Goal: Task Accomplishment & Management: Use online tool/utility

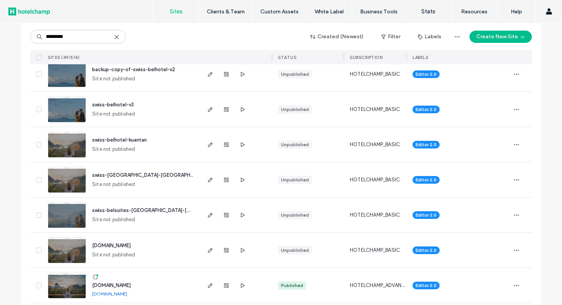
scroll to position [1578, 0]
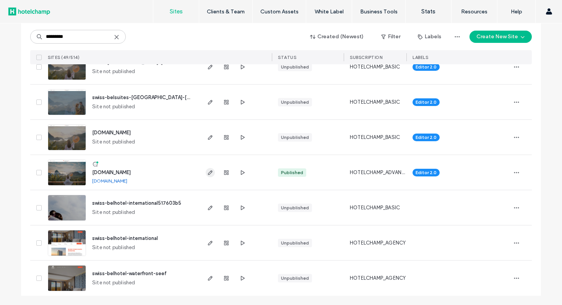
type input "*********"
click at [208, 174] on use "button" at bounding box center [210, 172] width 5 height 5
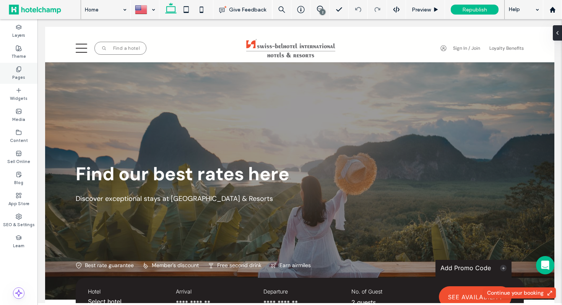
click at [19, 69] on icon at bounding box center [19, 69] width 6 height 6
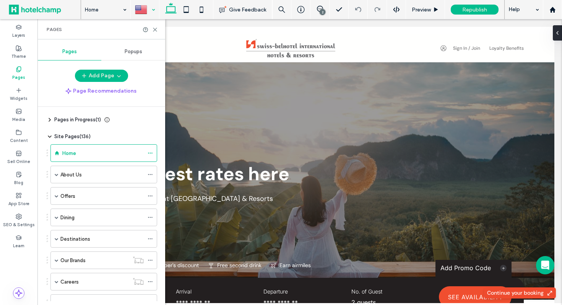
click at [152, 11] on div at bounding box center [145, 9] width 28 height 18
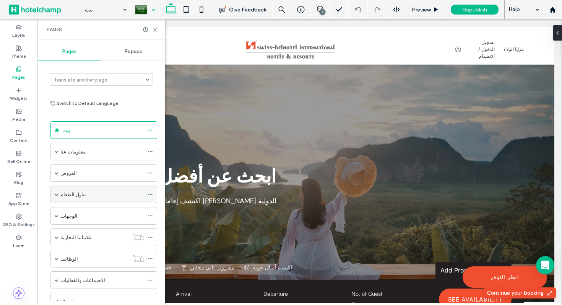
click at [56, 192] on span at bounding box center [57, 194] width 4 height 4
click at [148, 10] on div at bounding box center [145, 9] width 28 height 18
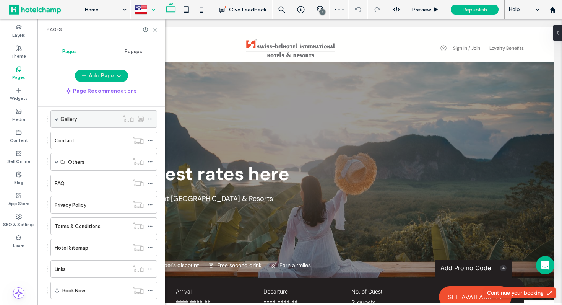
scroll to position [198, 0]
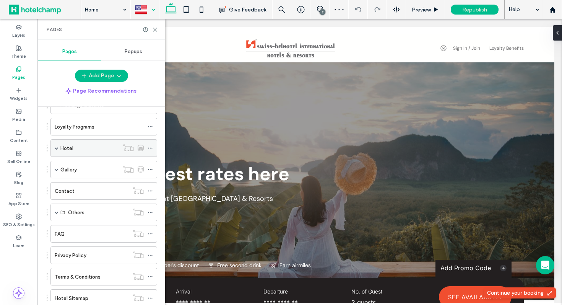
click at [77, 141] on div "Hotel" at bounding box center [89, 147] width 58 height 17
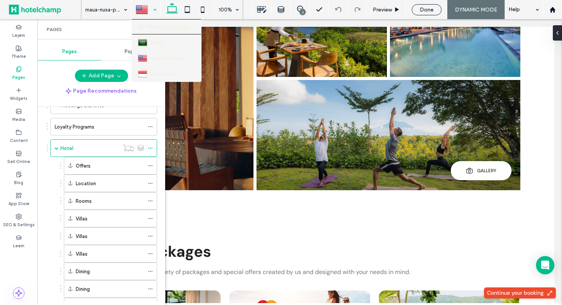
click at [153, 10] on div at bounding box center [146, 9] width 28 height 18
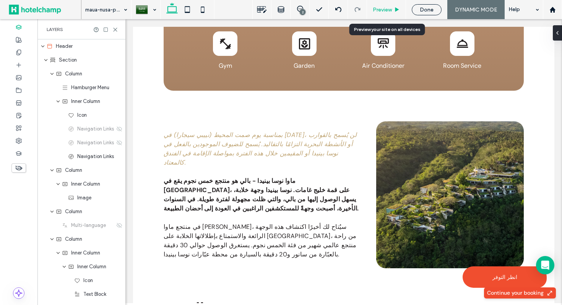
drag, startPoint x: 385, startPoint y: 8, endPoint x: 348, endPoint y: 36, distance: 46.4
click at [385, 8] on span "Preview" at bounding box center [382, 9] width 19 height 6
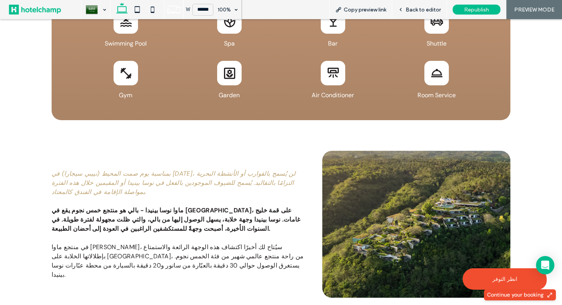
scroll to position [936, 0]
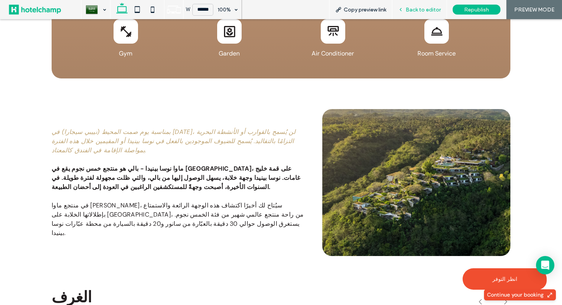
click at [409, 11] on span "Back to editor" at bounding box center [422, 9] width 35 height 6
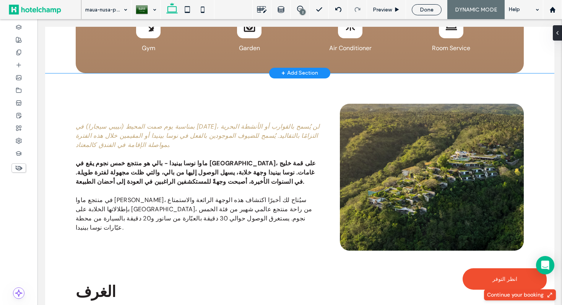
scroll to position [938, 0]
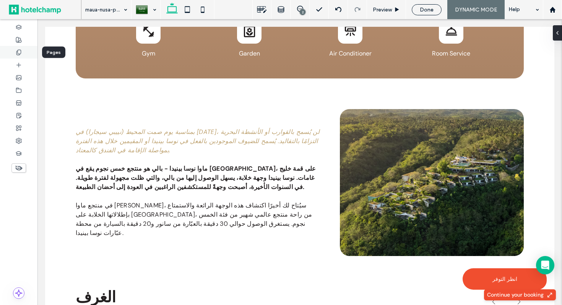
click at [17, 54] on icon at bounding box center [19, 52] width 6 height 6
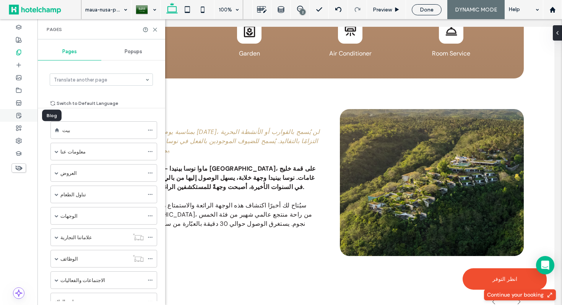
click at [19, 115] on use at bounding box center [18, 115] width 5 height 5
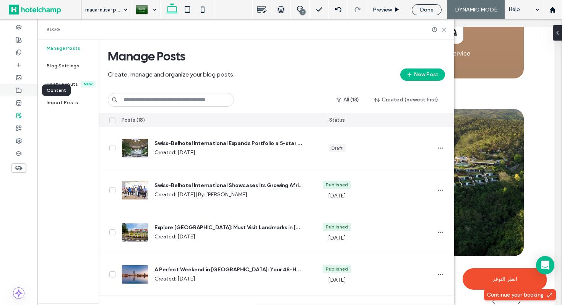
click at [18, 92] on icon at bounding box center [19, 90] width 6 height 6
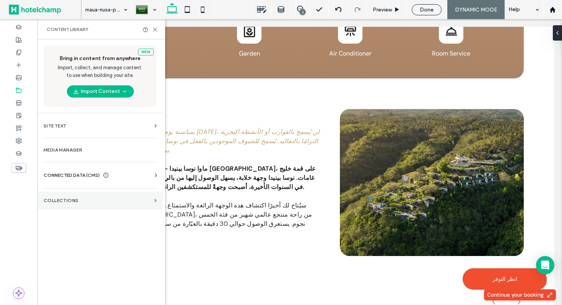
click at [81, 199] on label "Collections" at bounding box center [98, 200] width 108 height 5
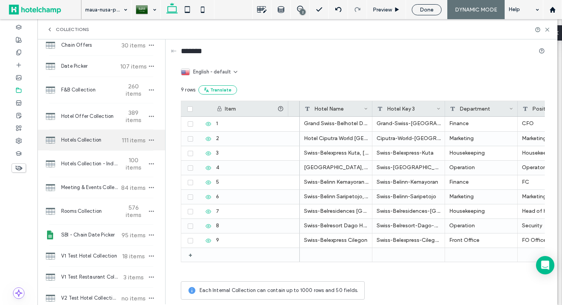
scroll to position [75, 0]
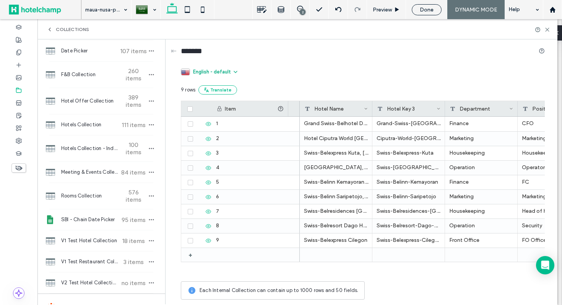
click at [215, 70] on span "English - default" at bounding box center [212, 72] width 38 height 8
click at [222, 105] on div "Arabic" at bounding box center [215, 104] width 68 height 13
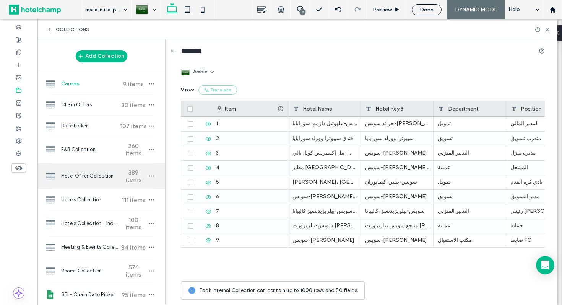
scroll to position [10, 0]
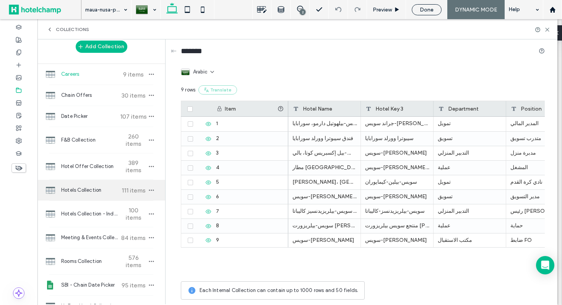
click at [71, 192] on span "Hotels Collection" at bounding box center [89, 190] width 57 height 8
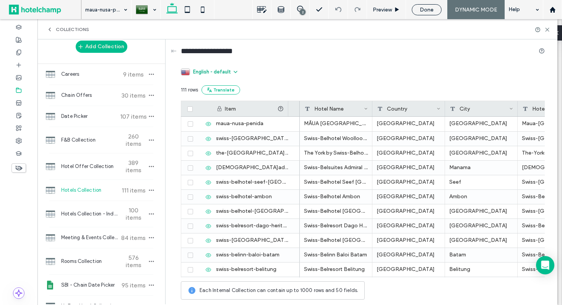
click at [222, 73] on span "English - default" at bounding box center [212, 72] width 38 height 8
click at [220, 105] on div "Arabic" at bounding box center [215, 104] width 68 height 13
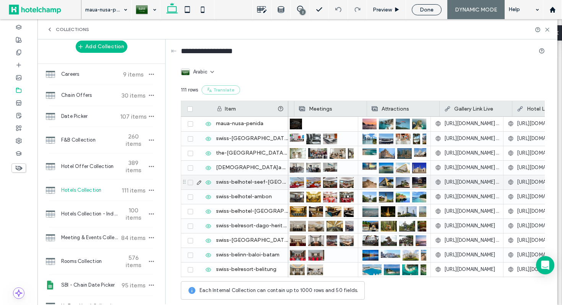
scroll to position [0, 1519]
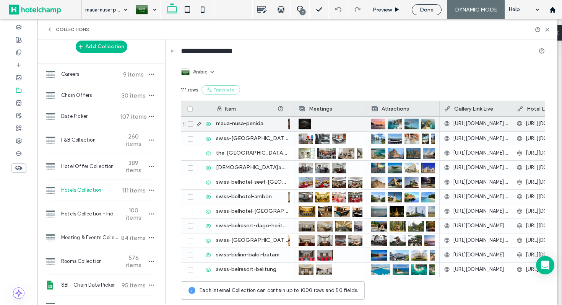
click at [377, 124] on img at bounding box center [378, 123] width 14 height 11
click at [377, 124] on img at bounding box center [378, 124] width 14 height 11
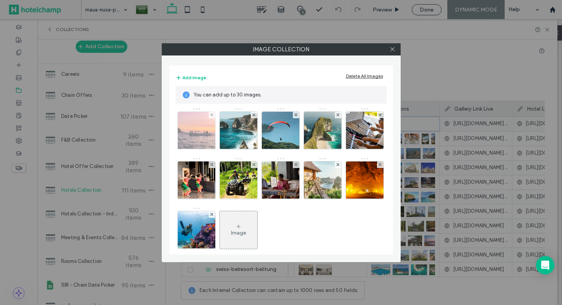
click at [186, 137] on img at bounding box center [196, 130] width 50 height 37
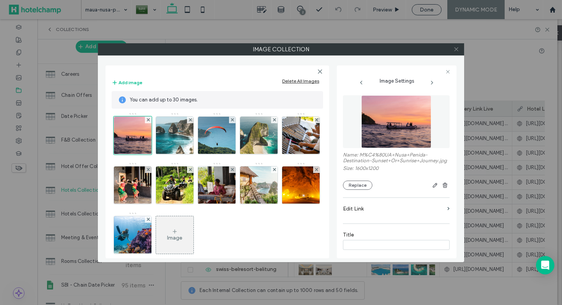
click at [456, 50] on icon at bounding box center [456, 49] width 6 height 6
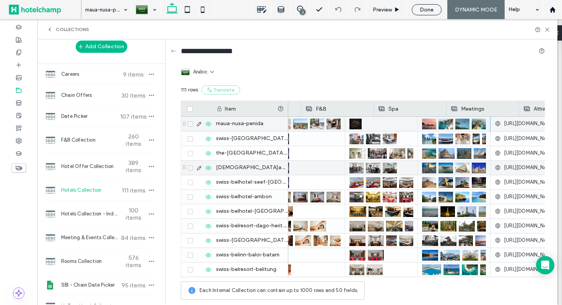
scroll to position [0, 1357]
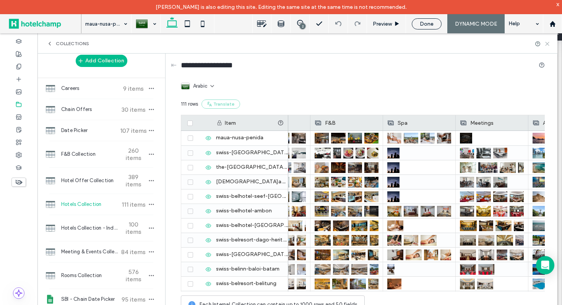
click at [546, 42] on icon at bounding box center [547, 44] width 6 height 6
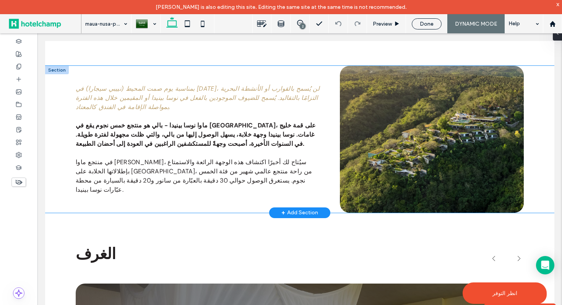
scroll to position [960, 0]
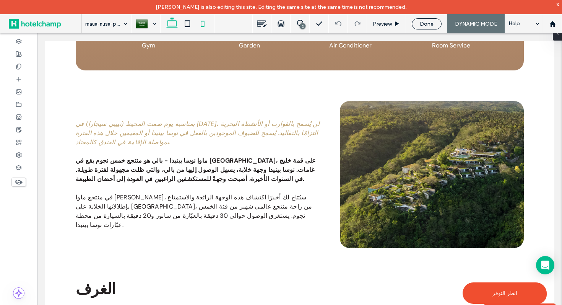
click at [205, 23] on icon at bounding box center [202, 23] width 15 height 15
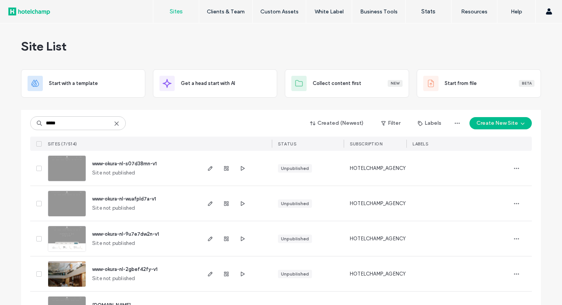
scroll to position [101, 0]
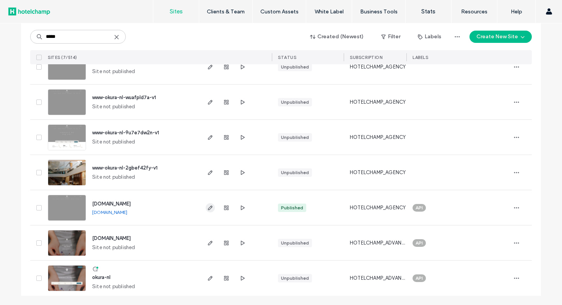
type input "*****"
click at [208, 207] on use "button" at bounding box center [210, 207] width 5 height 5
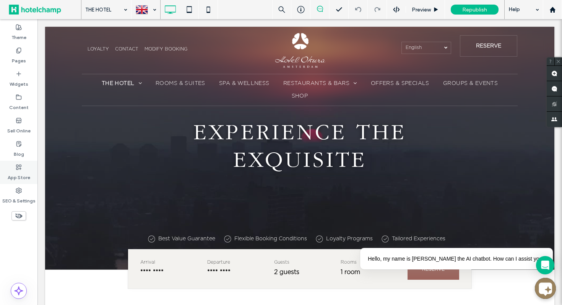
click at [21, 173] on label "App Store" at bounding box center [19, 175] width 23 height 11
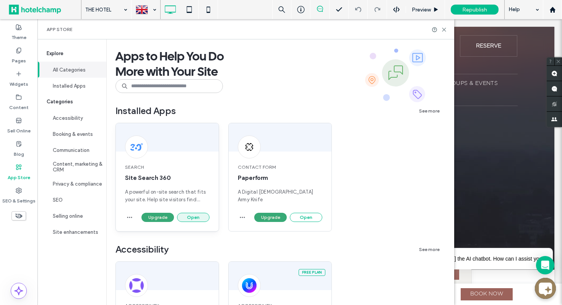
click at [200, 216] on button "Open" at bounding box center [193, 216] width 32 height 9
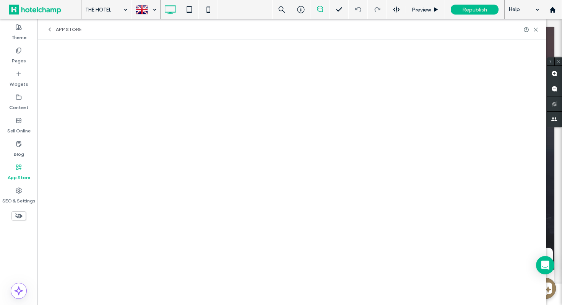
click at [51, 27] on icon at bounding box center [50, 29] width 6 height 6
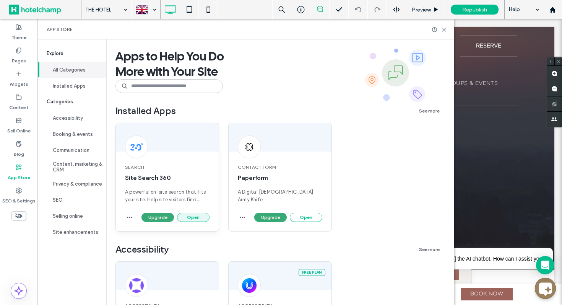
click at [194, 221] on button "Open" at bounding box center [193, 216] width 32 height 9
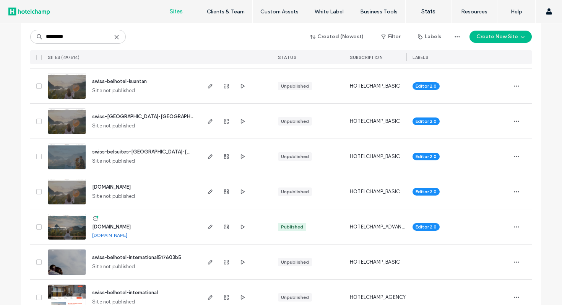
scroll to position [1578, 0]
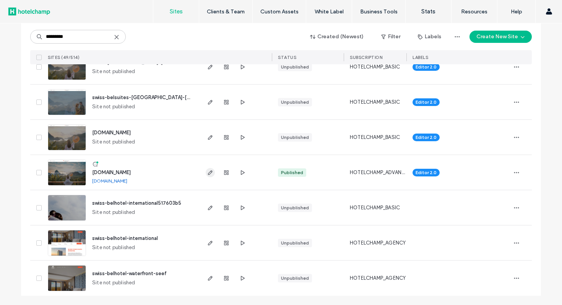
type input "*********"
click at [207, 172] on icon "button" at bounding box center [210, 172] width 6 height 6
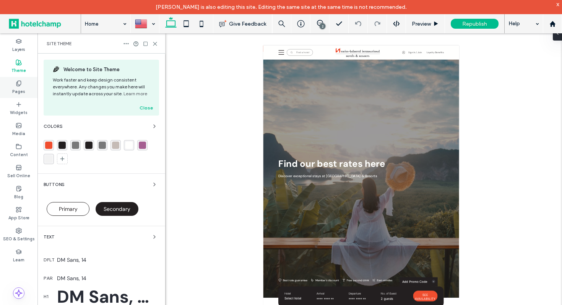
click at [19, 86] on label "Pages" at bounding box center [18, 90] width 13 height 8
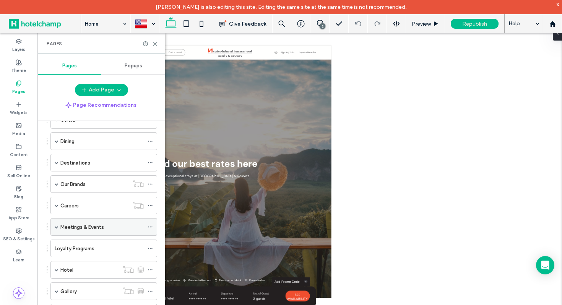
scroll to position [86, 0]
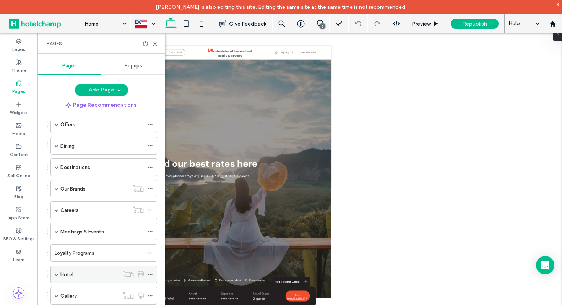
click at [64, 274] on label "Hotel" at bounding box center [66, 273] width 13 height 13
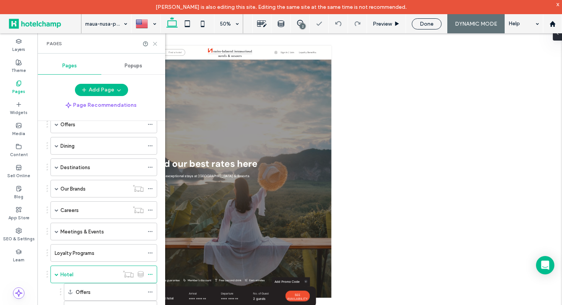
click at [155, 43] on use at bounding box center [154, 43] width 3 height 3
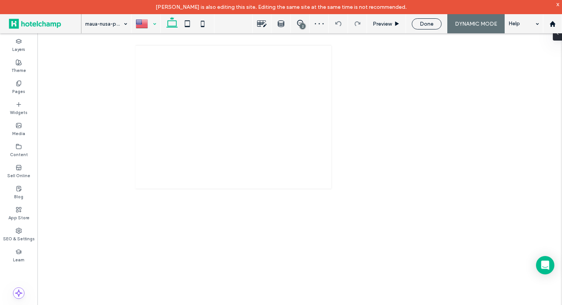
click at [151, 30] on div at bounding box center [146, 24] width 28 height 18
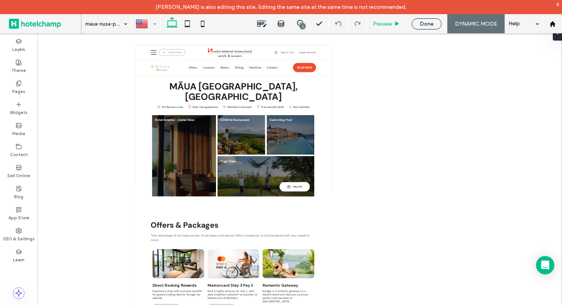
click at [385, 23] on span "Preview" at bounding box center [382, 24] width 19 height 6
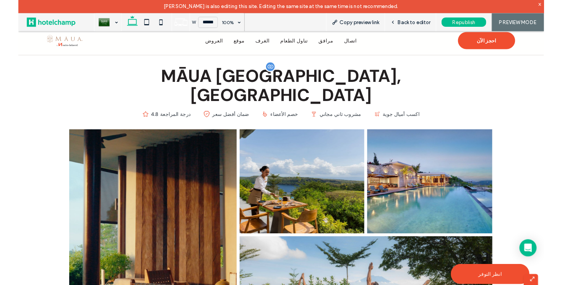
scroll to position [39, 0]
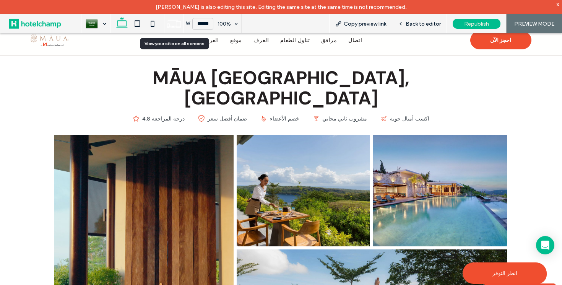
click at [170, 23] on icon at bounding box center [174, 23] width 15 height 15
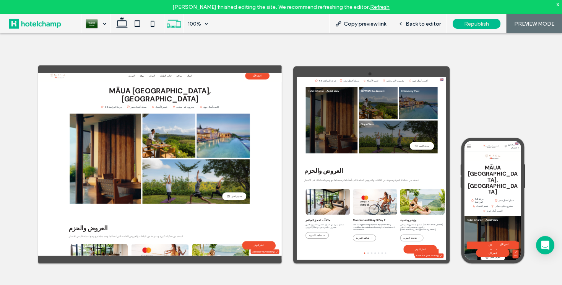
scroll to position [0, 0]
click at [401, 23] on use at bounding box center [401, 24] width 2 height 3
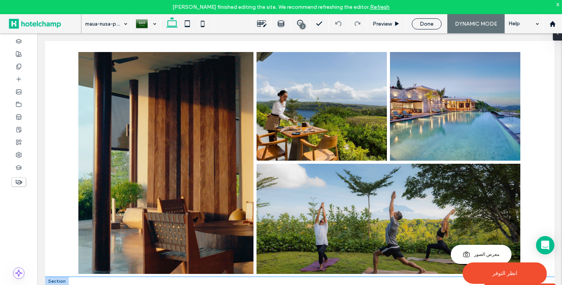
scroll to position [170, 0]
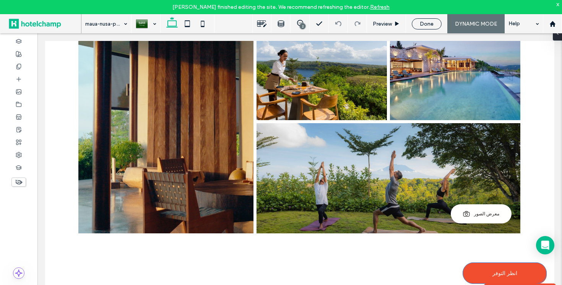
click at [482, 276] on link "انظر التوفر" at bounding box center [504, 272] width 84 height 21
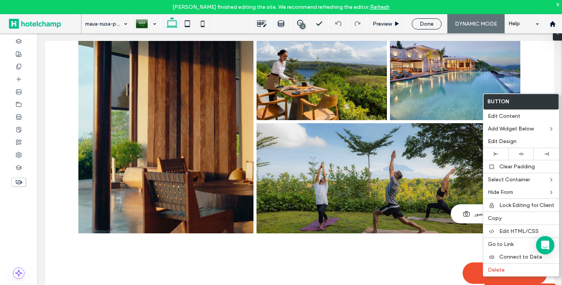
click at [370, 6] on link "Refresh" at bounding box center [379, 7] width 19 height 6
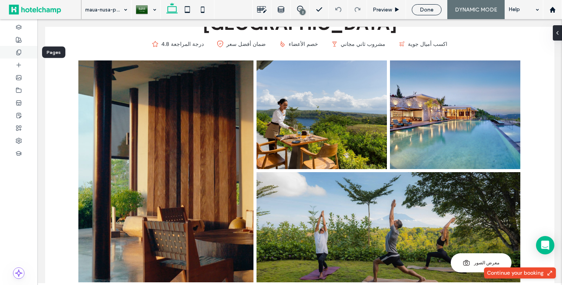
click at [18, 58] on div at bounding box center [18, 52] width 37 height 13
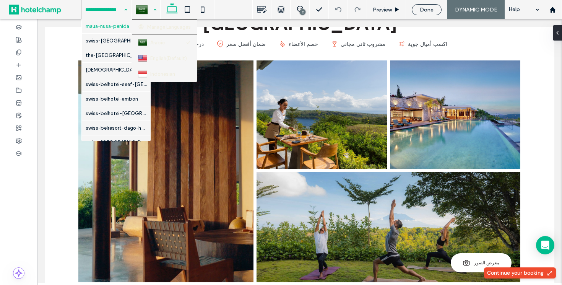
click at [145, 5] on div at bounding box center [146, 9] width 28 height 18
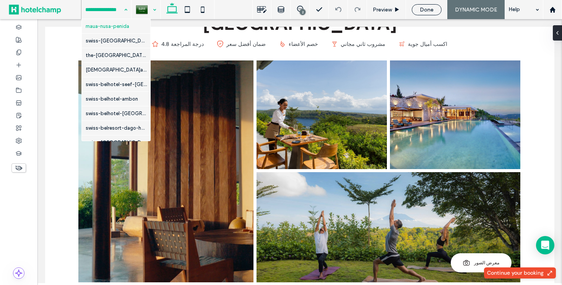
click at [41, 226] on div at bounding box center [281, 142] width 562 height 285
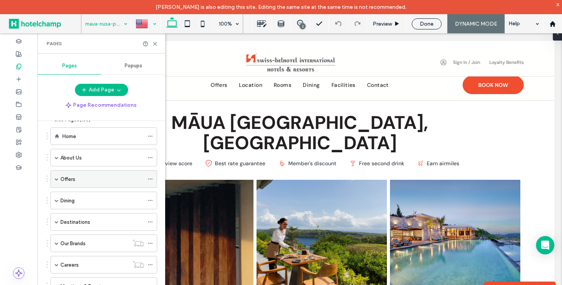
scroll to position [24, 0]
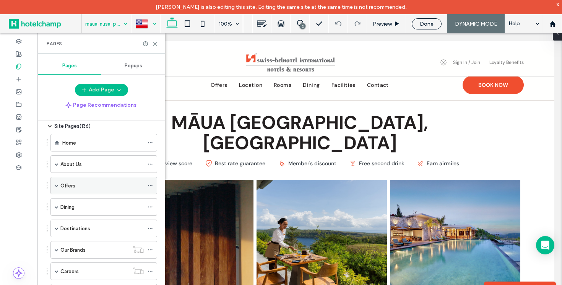
click at [55, 186] on span at bounding box center [57, 185] width 4 height 4
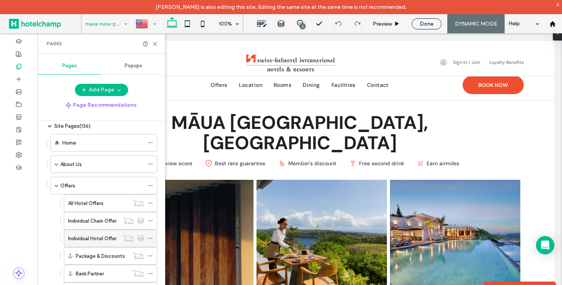
click at [92, 236] on label "Individual Hotel Offer" at bounding box center [92, 238] width 49 height 13
click at [157, 44] on icon at bounding box center [155, 44] width 6 height 6
